Goal: Task Accomplishment & Management: Manage account settings

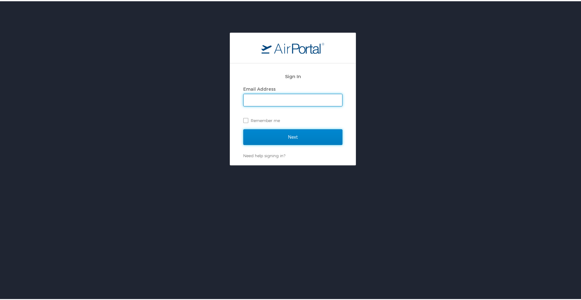
click at [290, 136] on input "Next" at bounding box center [292, 136] width 99 height 16
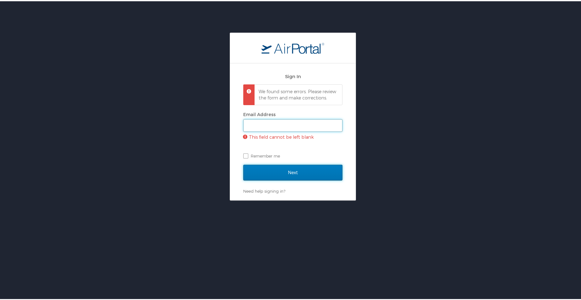
click at [259, 130] on input "Email Address" at bounding box center [292, 124] width 99 height 12
type input "lisa.kursevich@la.gov"
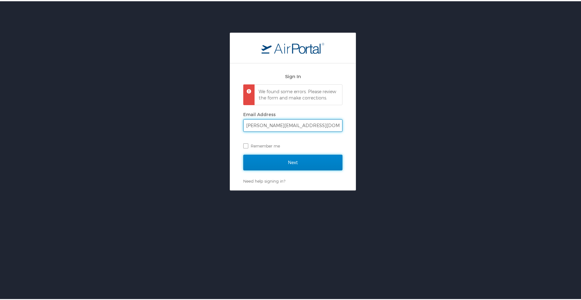
click at [273, 165] on input "Next" at bounding box center [292, 161] width 99 height 16
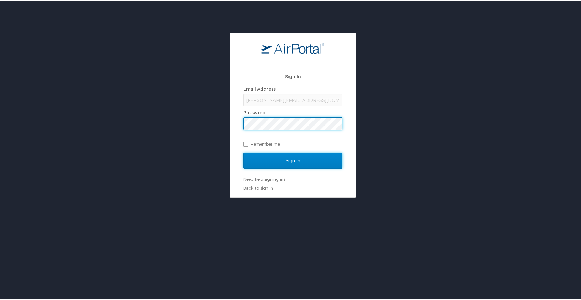
click at [275, 155] on input "Sign In" at bounding box center [292, 160] width 99 height 16
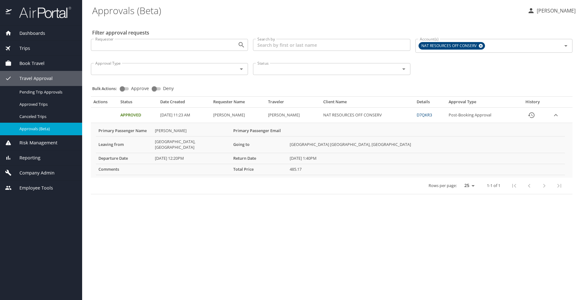
click at [42, 129] on span "Approvals (Beta)" at bounding box center [46, 129] width 55 height 6
click at [38, 104] on span "Approved Trips" at bounding box center [46, 104] width 55 height 6
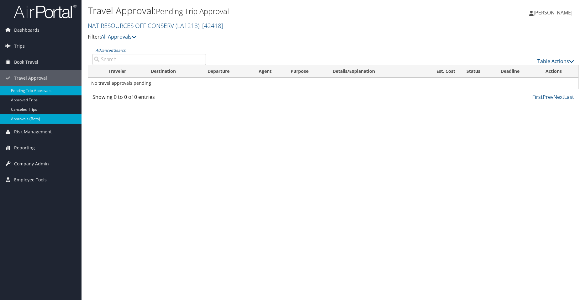
click at [35, 117] on link "Approvals (Beta)" at bounding box center [41, 118] width 82 height 9
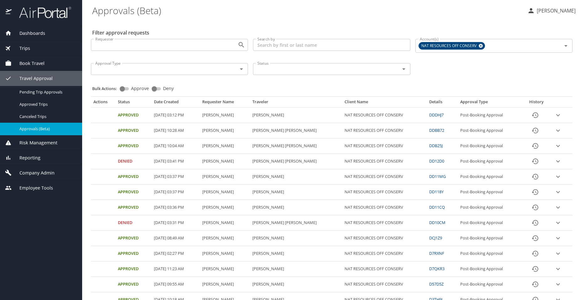
click at [436, 115] on link "DDDHJ7" at bounding box center [437, 115] width 14 height 6
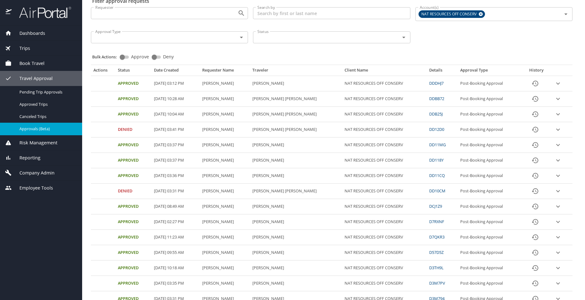
scroll to position [63, 0]
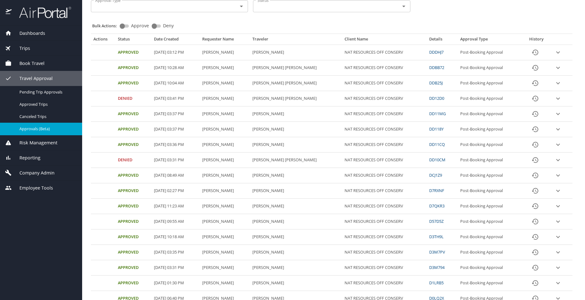
click at [435, 220] on link "D57D5Z" at bounding box center [437, 221] width 14 height 6
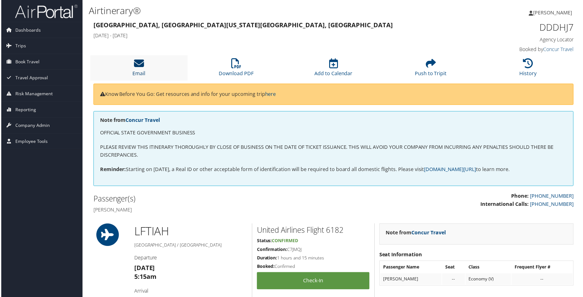
click at [139, 73] on link "Email" at bounding box center [138, 69] width 13 height 15
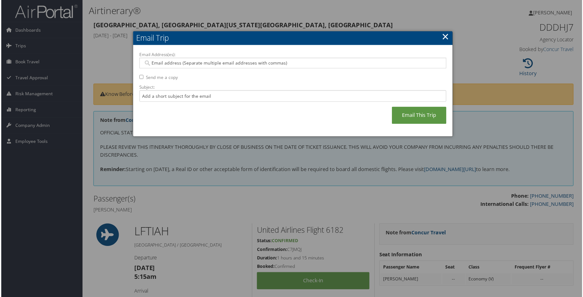
click at [158, 63] on input "Email Address(es):" at bounding box center [293, 63] width 300 height 6
type input "[PERSON_NAME][EMAIL_ADDRESS][PERSON_NAME][DOMAIN_NAME]"
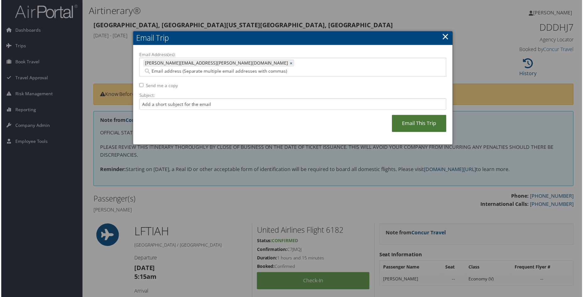
click at [408, 115] on link "Email This Trip" at bounding box center [419, 123] width 55 height 17
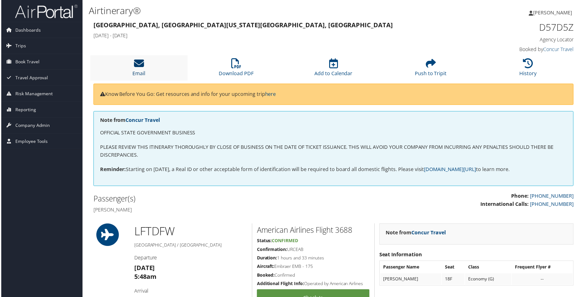
click at [139, 72] on link "Email" at bounding box center [138, 69] width 13 height 15
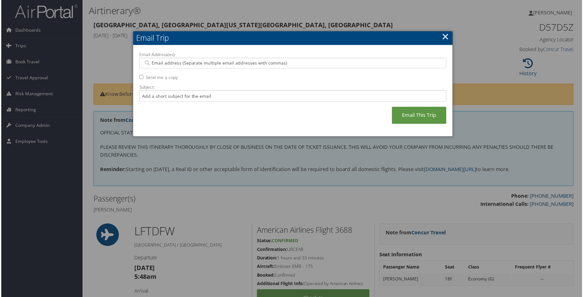
click at [445, 35] on link "×" at bounding box center [445, 36] width 7 height 13
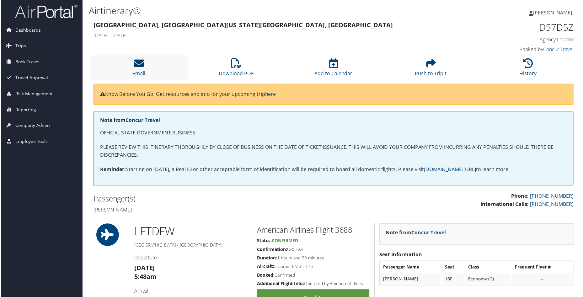
click at [137, 71] on link "Email" at bounding box center [138, 69] width 13 height 15
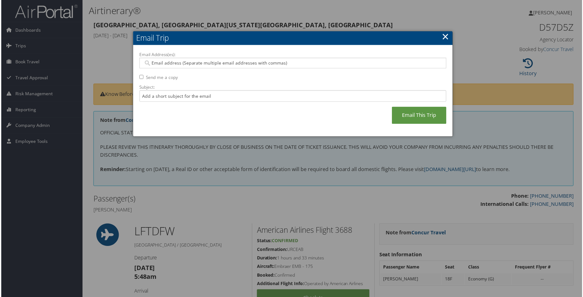
click at [168, 64] on input "Email Address(es):" at bounding box center [293, 63] width 300 height 6
type input "[PERSON_NAME]"
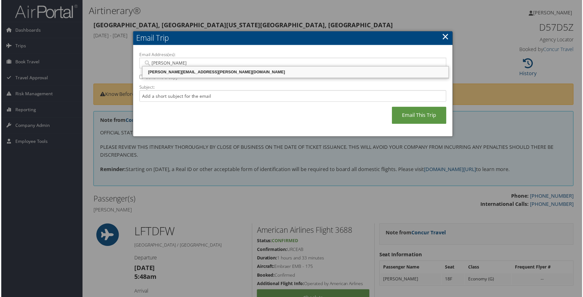
click at [172, 70] on div "[PERSON_NAME][EMAIL_ADDRESS][PERSON_NAME][DOMAIN_NAME]" at bounding box center [295, 72] width 305 height 6
type input "[PERSON_NAME][EMAIL_ADDRESS][PERSON_NAME][DOMAIN_NAME]"
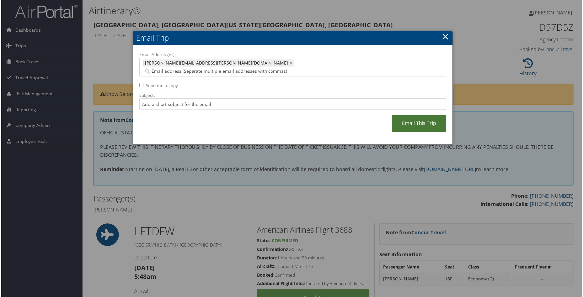
click at [411, 115] on link "Email This Trip" at bounding box center [419, 123] width 55 height 17
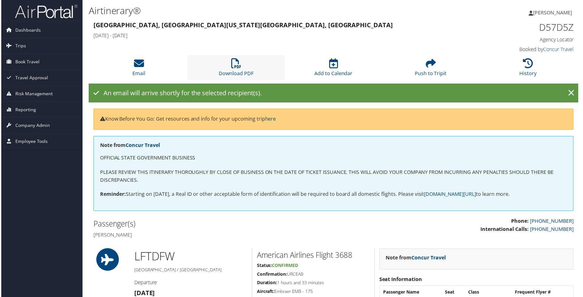
click at [239, 70] on li "Download PDF" at bounding box center [236, 68] width 98 height 25
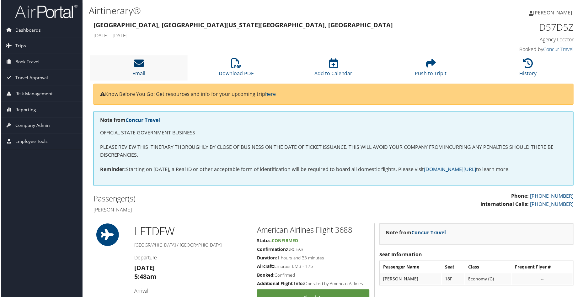
click at [138, 66] on icon at bounding box center [138, 64] width 10 height 10
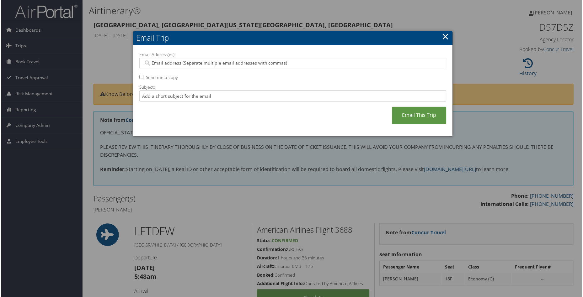
click at [153, 64] on input "Email Address(es):" at bounding box center [293, 63] width 300 height 6
type input "[PERSON_NAME][EMAIL_ADDRESS][DOMAIN_NAME]"
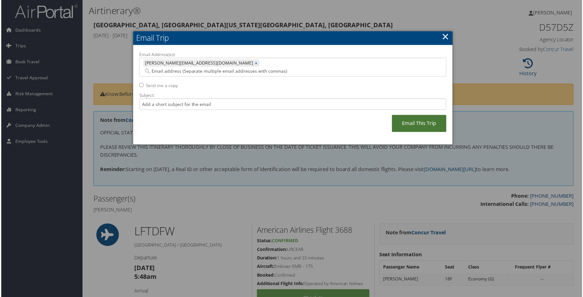
click at [406, 115] on link "Email This Trip" at bounding box center [419, 123] width 55 height 17
